Goal: Task Accomplishment & Management: Manage account settings

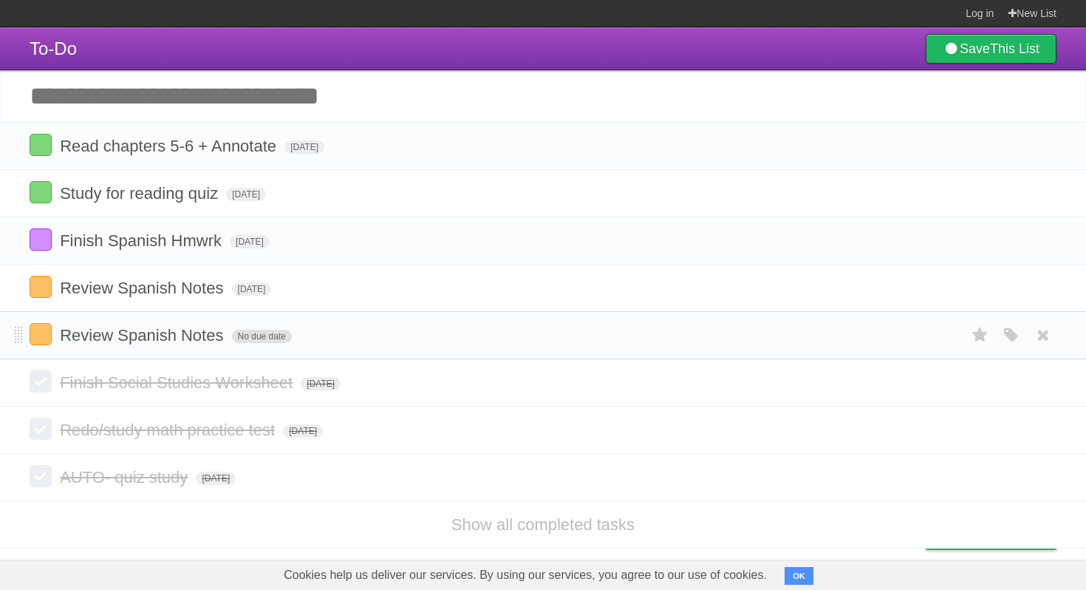
click at [257, 341] on span "No due date" at bounding box center [262, 336] width 60 height 13
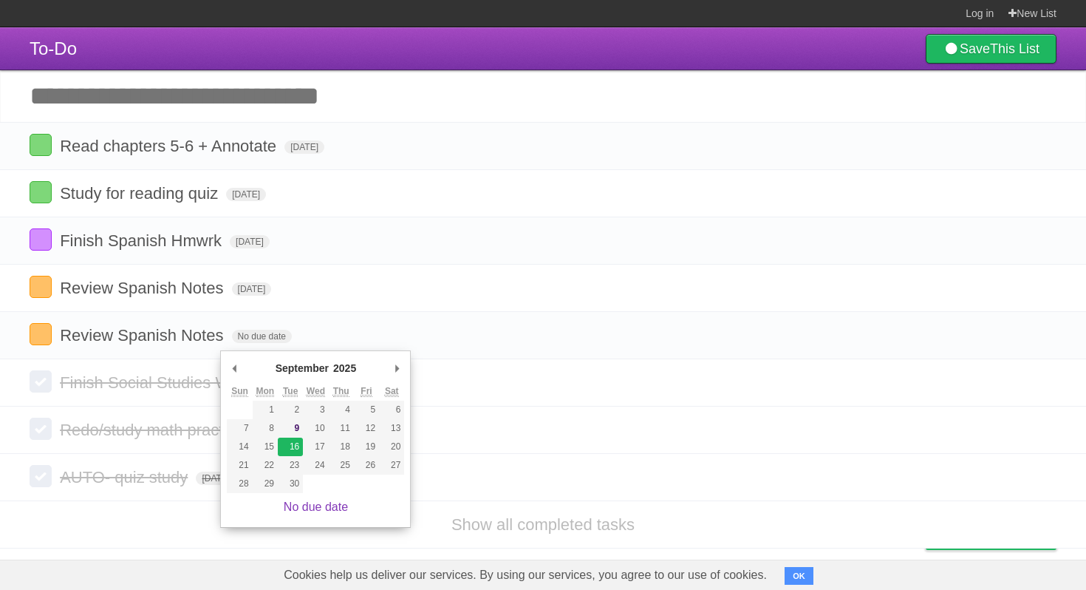
type span "[DATE]"
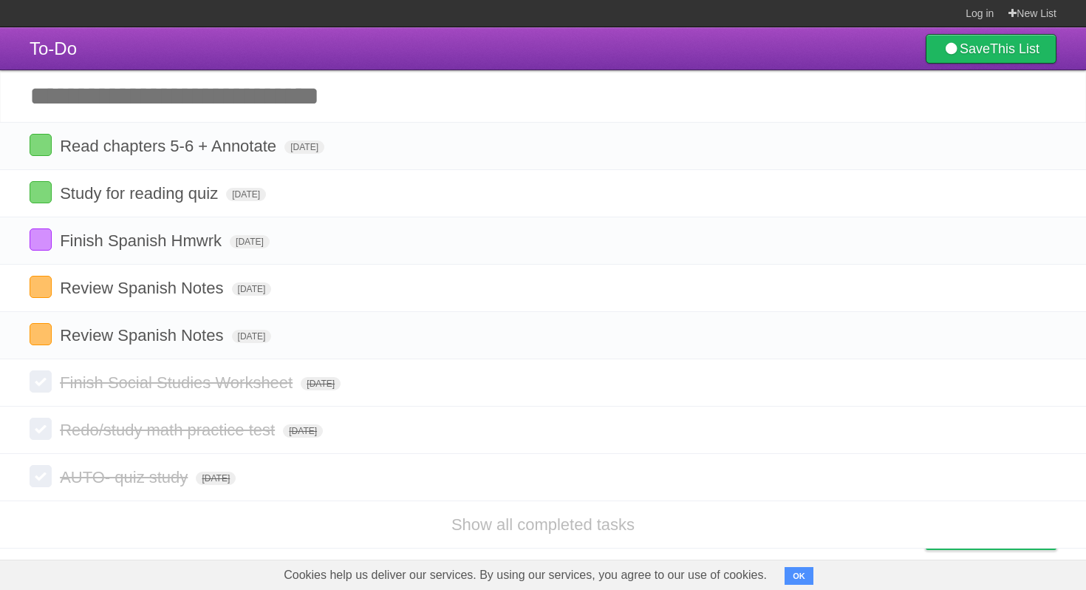
click at [379, 98] on input "Add another task" at bounding box center [543, 96] width 1086 height 52
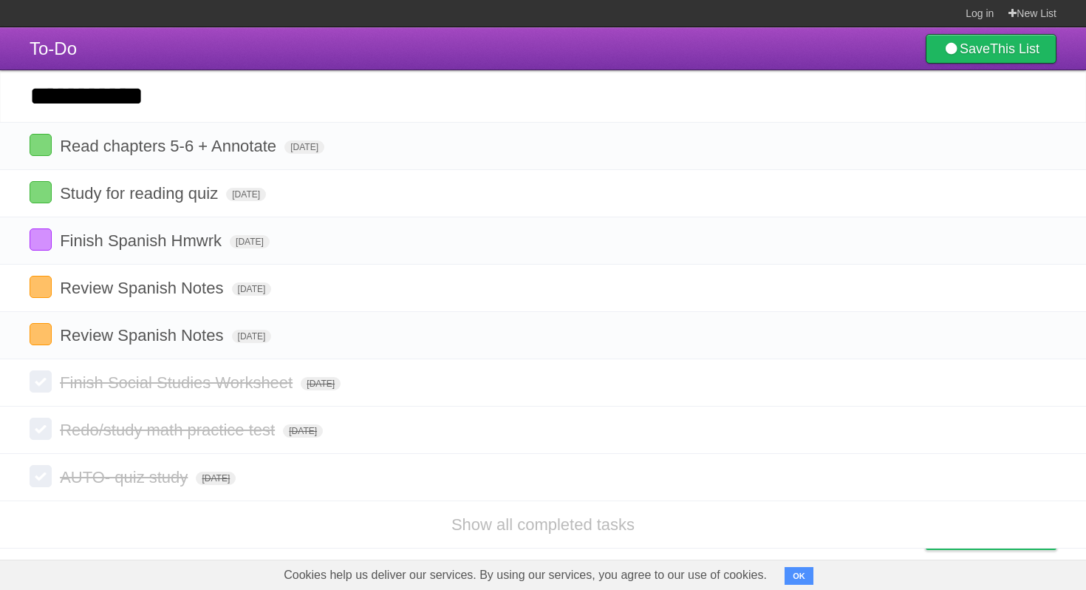
type input "**********"
click input "*********" at bounding box center [0, 0] width 0 height 0
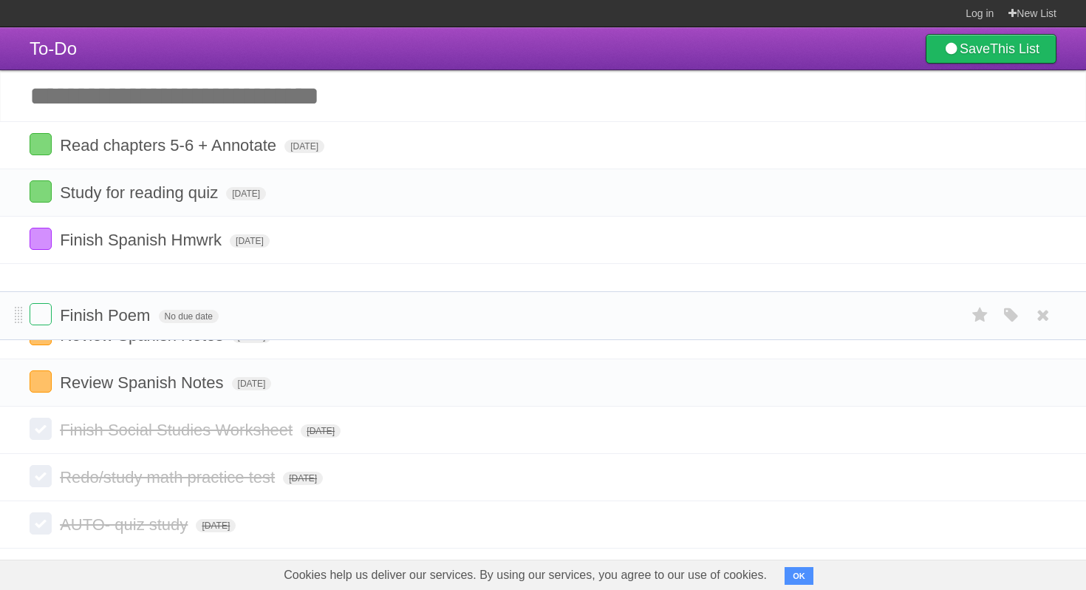
drag, startPoint x: 16, startPoint y: 151, endPoint x: 0, endPoint y: 317, distance: 167.0
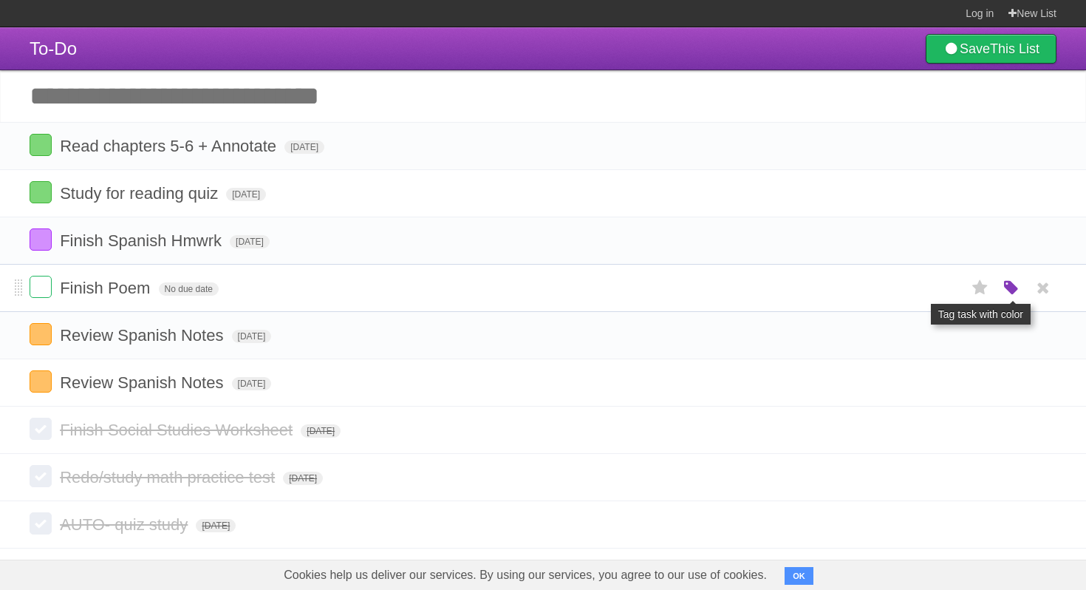
click at [1005, 298] on icon "button" at bounding box center [1011, 288] width 21 height 19
click at [945, 296] on label "Orange" at bounding box center [947, 287] width 16 height 16
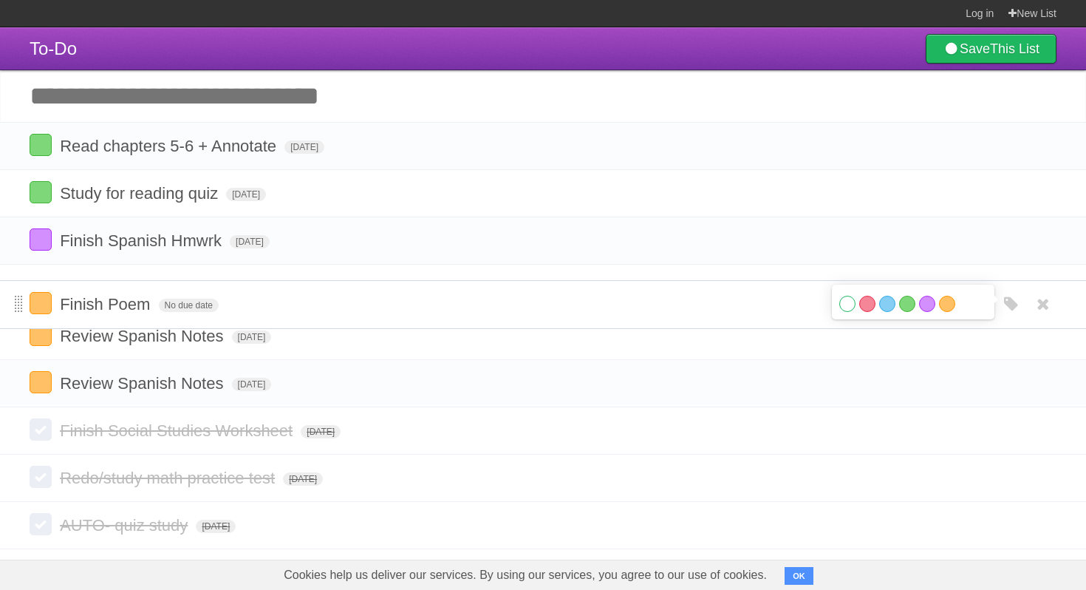
drag, startPoint x: 15, startPoint y: 297, endPoint x: 15, endPoint y: 308, distance: 11.1
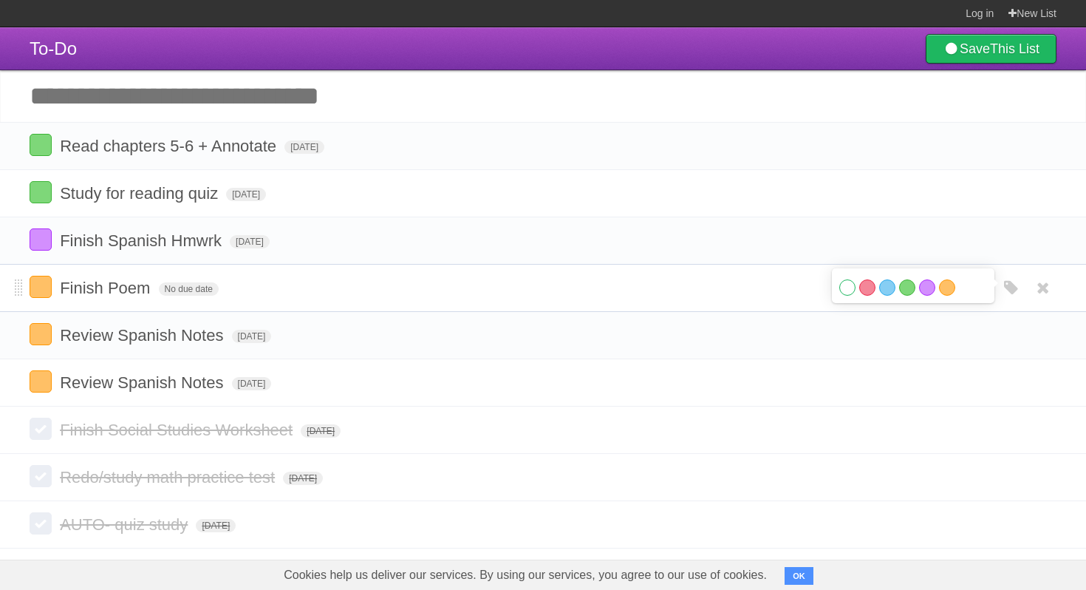
click at [164, 287] on form "Finish Poem No due date White Red Blue Green Purple Orange" at bounding box center [543, 288] width 1027 height 24
click at [174, 294] on span "No due date" at bounding box center [189, 288] width 60 height 13
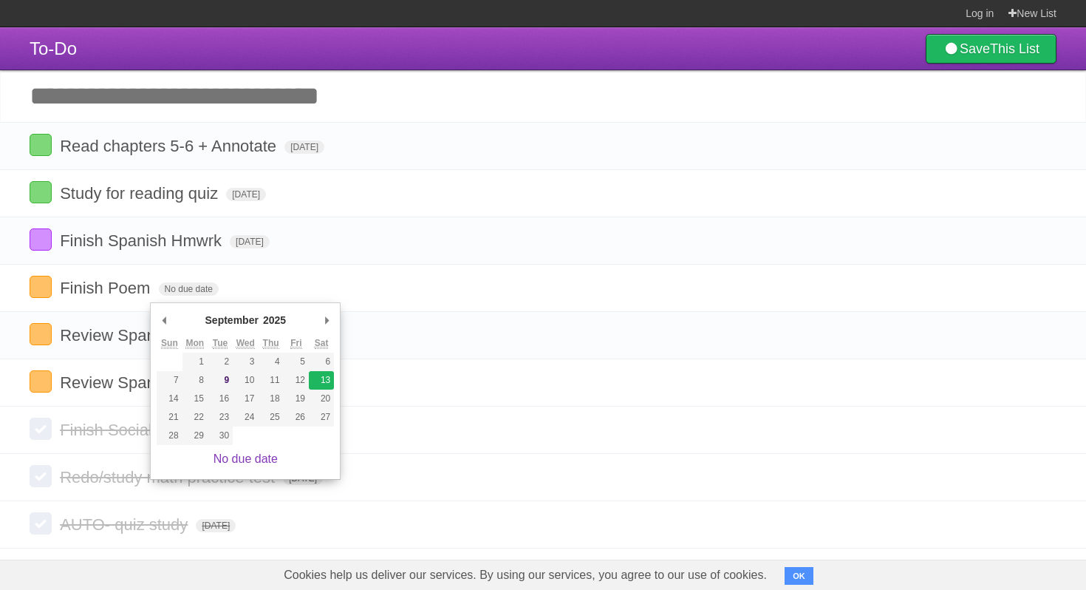
type span "[DATE]"
